Goal: Transaction & Acquisition: Purchase product/service

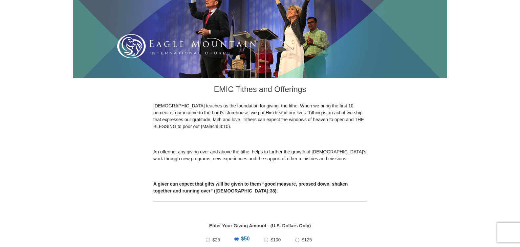
scroll to position [197, 0]
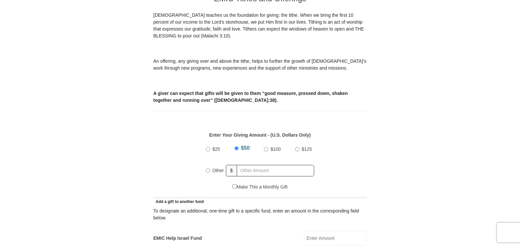
click at [208, 169] on input "Other" at bounding box center [208, 171] width 4 height 4
radio input "true"
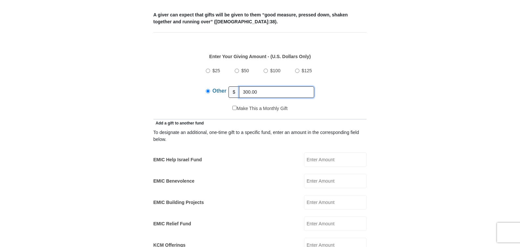
scroll to position [296, 0]
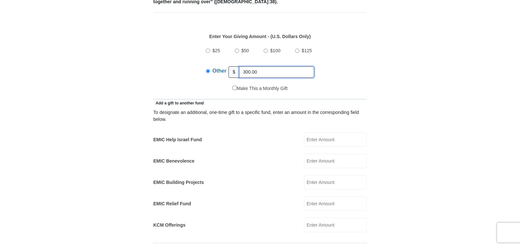
type input "300.00"
click at [322, 132] on input "EMIC Help Israel Fund" at bounding box center [335, 139] width 63 height 14
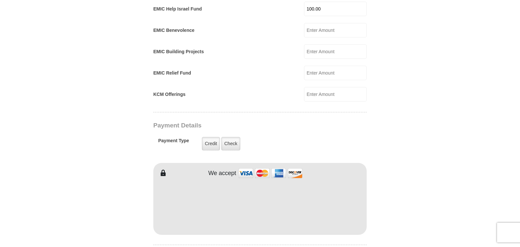
scroll to position [427, 0]
type input "100.00"
click at [231, 136] on label "Check" at bounding box center [230, 142] width 19 height 13
click at [0, 0] on input "Check" at bounding box center [0, 0] width 0 height 0
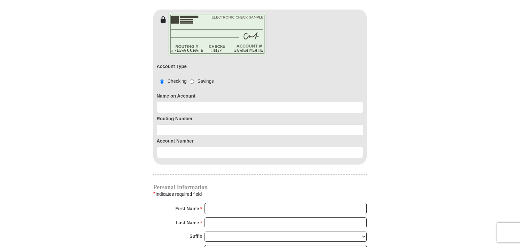
scroll to position [591, 0]
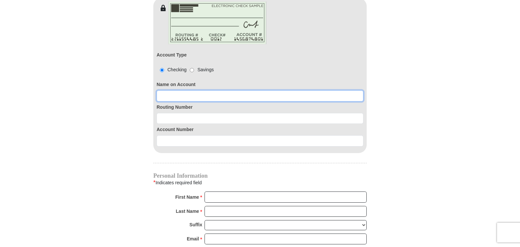
click at [167, 90] on input at bounding box center [260, 95] width 207 height 11
type input "[PERSON_NAME]"
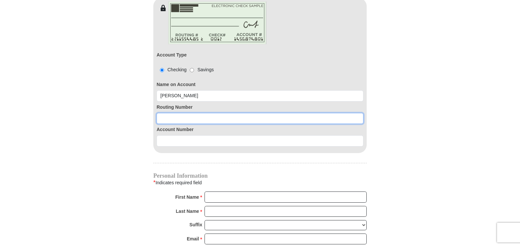
click at [168, 113] on input at bounding box center [260, 118] width 207 height 11
type input "111903290"
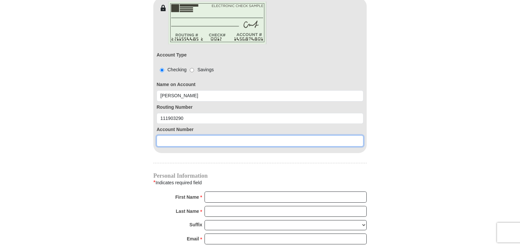
click at [161, 135] on input at bounding box center [260, 140] width 207 height 11
type input "6029701"
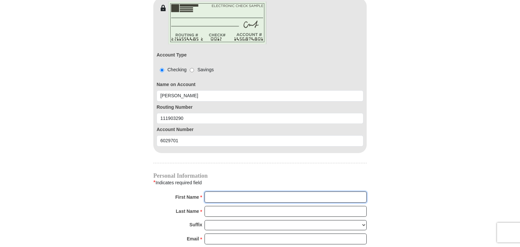
click at [218, 192] on input "First Name *" at bounding box center [286, 197] width 162 height 11
type input "[PERSON_NAME]"
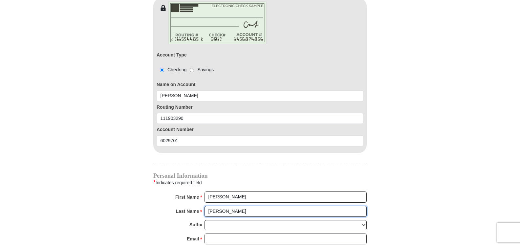
type input "[PERSON_NAME]"
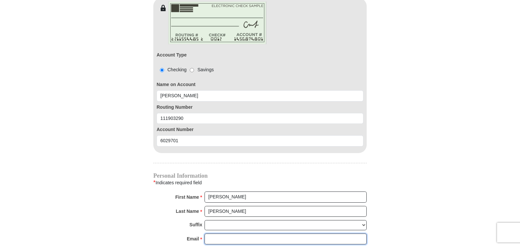
click at [209, 234] on input "Email *" at bounding box center [286, 239] width 162 height 11
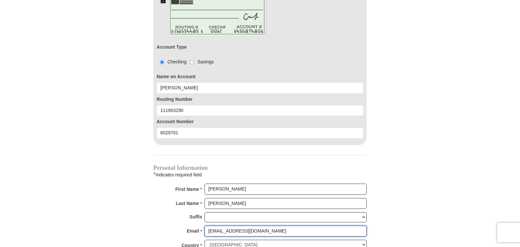
scroll to position [690, 0]
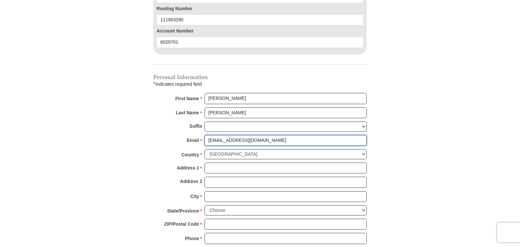
type input "[EMAIL_ADDRESS][DOMAIN_NAME]"
click at [212, 163] on input "Address 1 *" at bounding box center [286, 168] width 162 height 11
type input "PO Box 1023"
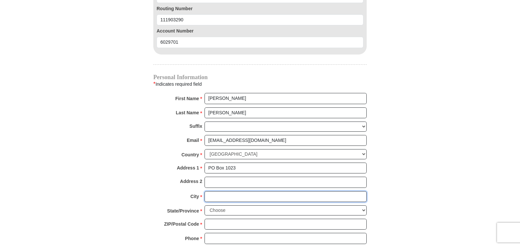
click at [212, 191] on input "City *" at bounding box center [286, 196] width 162 height 11
type input "Decatur"
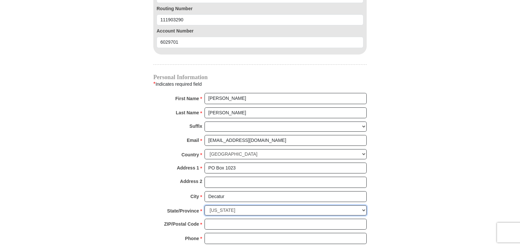
select select "[GEOGRAPHIC_DATA]"
click at [212, 219] on input "ZIP/Postal Code *" at bounding box center [286, 224] width 162 height 11
type input "76234"
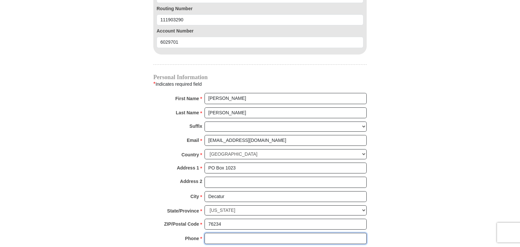
click at [211, 233] on input "Phone * *" at bounding box center [286, 238] width 162 height 11
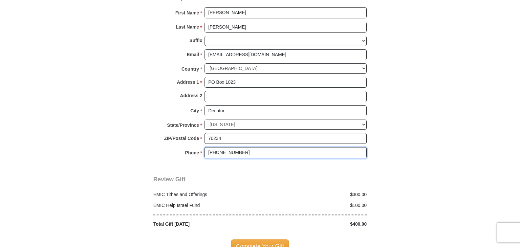
scroll to position [788, 0]
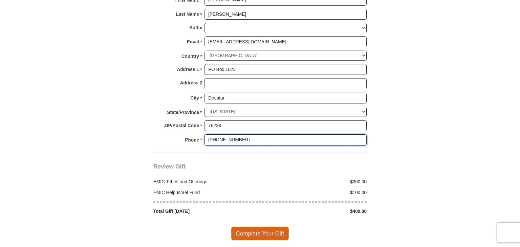
type input "[PHONE_NUMBER]"
click at [253, 227] on span "Complete Your Gift" at bounding box center [260, 234] width 58 height 14
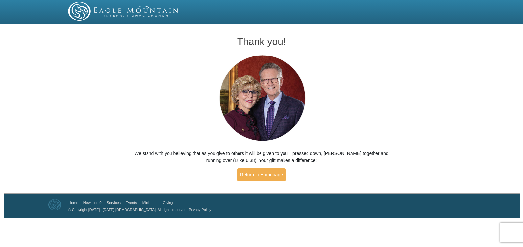
click at [72, 204] on link "Home" at bounding box center [74, 203] width 10 height 4
